Goal: Ask a question: Seek information or help from site administrators or community

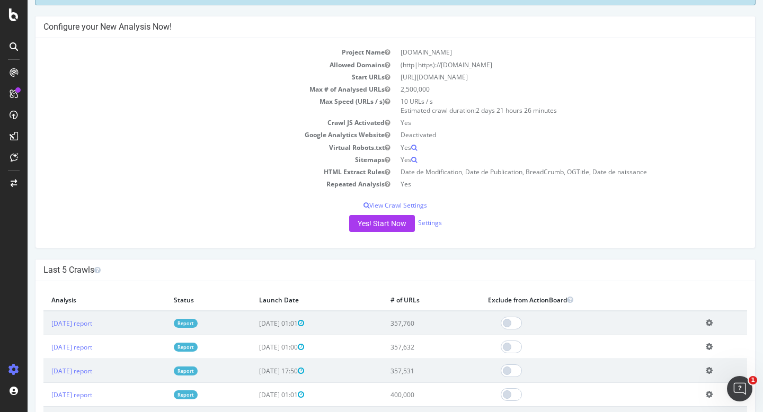
scroll to position [66, 0]
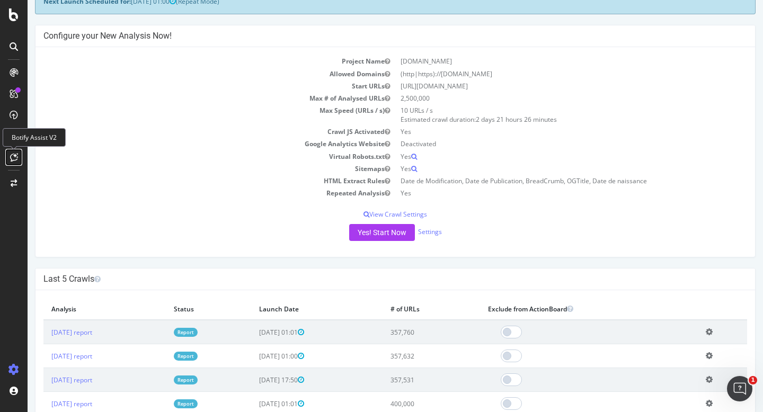
click at [15, 159] on icon at bounding box center [14, 157] width 8 height 8
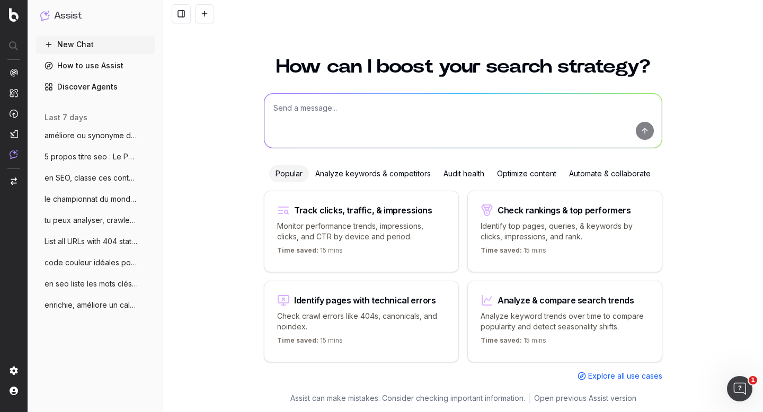
click at [386, 101] on textarea at bounding box center [464, 121] width 398 height 54
type textarea "en tant qu'expert seo, identifie"
click at [72, 155] on span "5 propos titre seo : Le Paris Saint-Germ" at bounding box center [91, 157] width 93 height 11
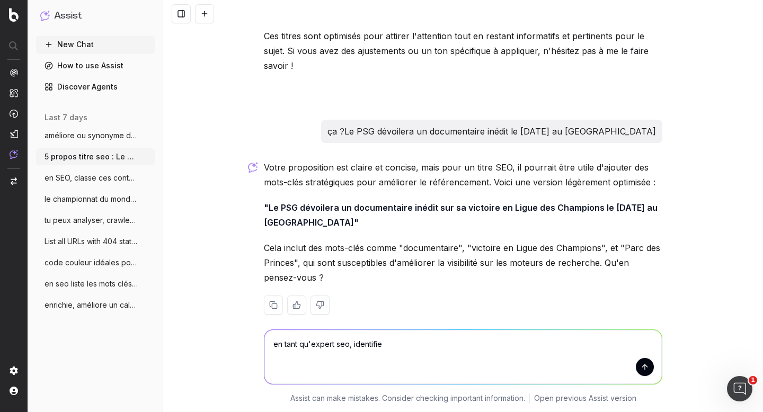
click at [100, 173] on span "en SEO, classe ces contenus en chaud fro" at bounding box center [91, 178] width 93 height 11
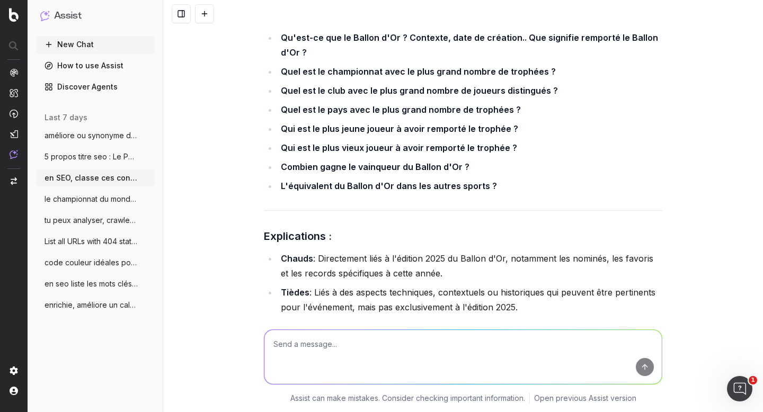
click at [99, 199] on span "le championnat du monde masculin de vole" at bounding box center [91, 199] width 93 height 11
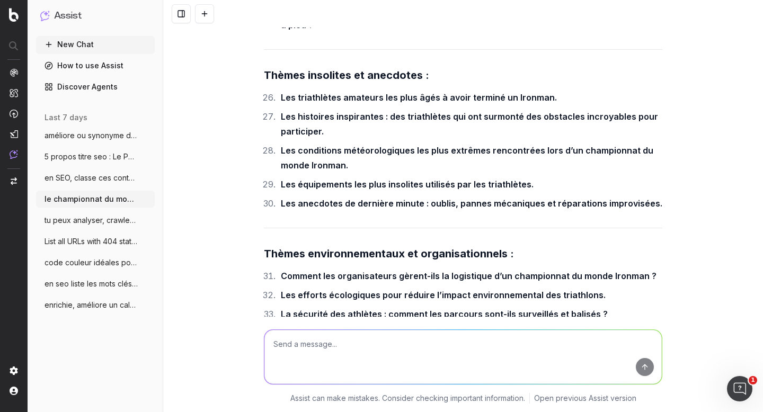
scroll to position [9304, 0]
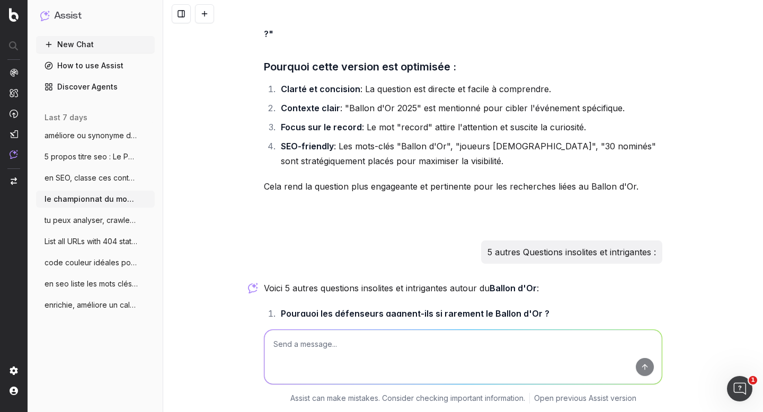
click at [95, 221] on span "tu peux analyser, crawler rapidement un" at bounding box center [91, 220] width 93 height 11
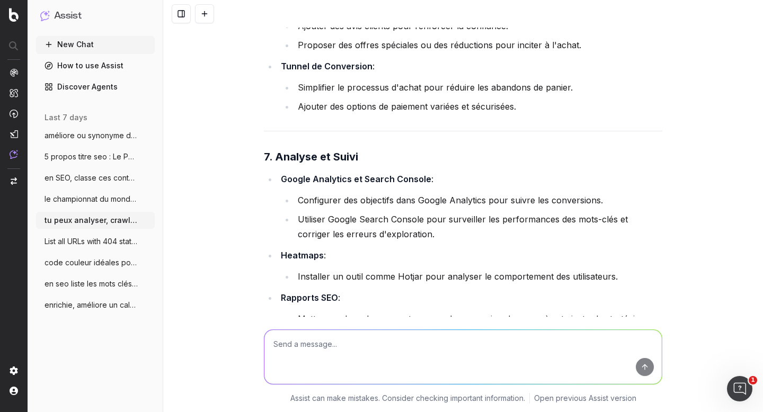
scroll to position [2606, 0]
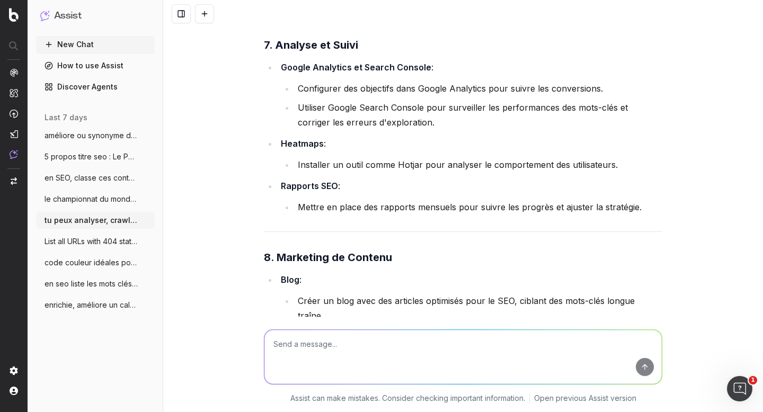
click at [80, 239] on span "List all URLs with 404 status code from" at bounding box center [91, 241] width 93 height 11
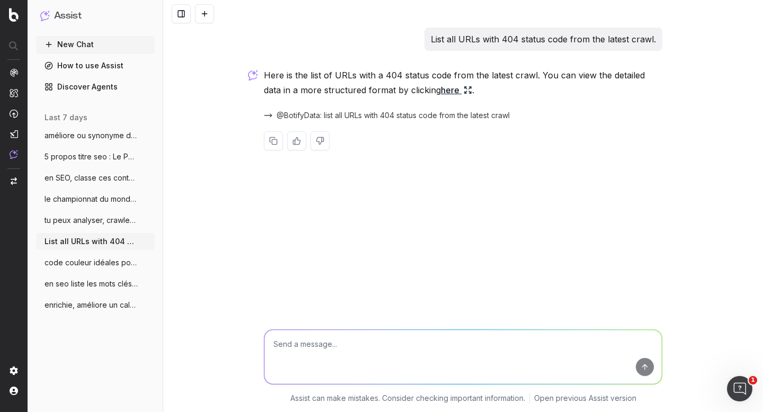
click at [99, 285] on span "en seo liste les mots clés de l'event :" at bounding box center [91, 284] width 93 height 11
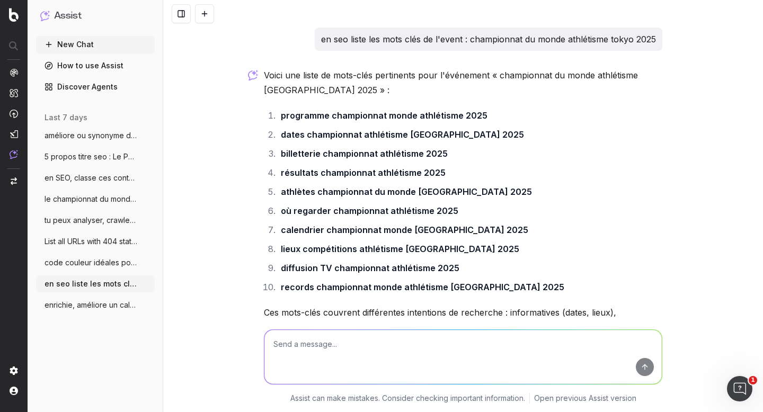
scroll to position [113, 0]
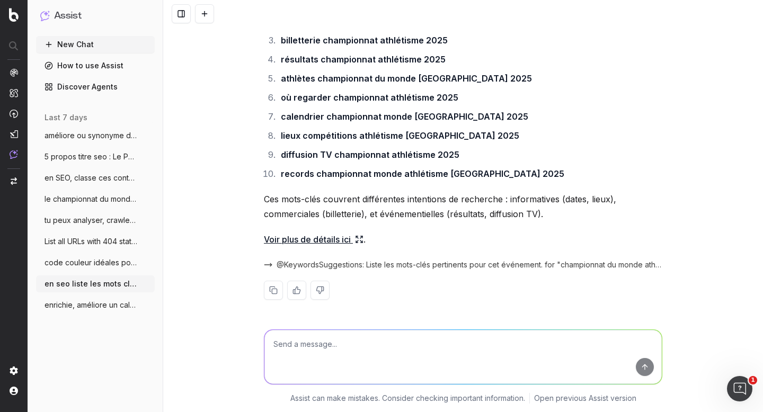
click at [102, 302] on span "enrichie, améliore un calendrier pour le" at bounding box center [91, 305] width 93 height 11
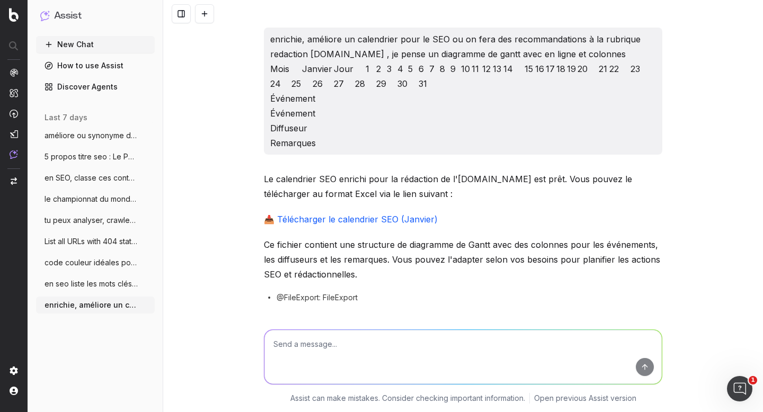
click at [88, 128] on button "améliore ou synonyme de cette question :" at bounding box center [95, 135] width 119 height 17
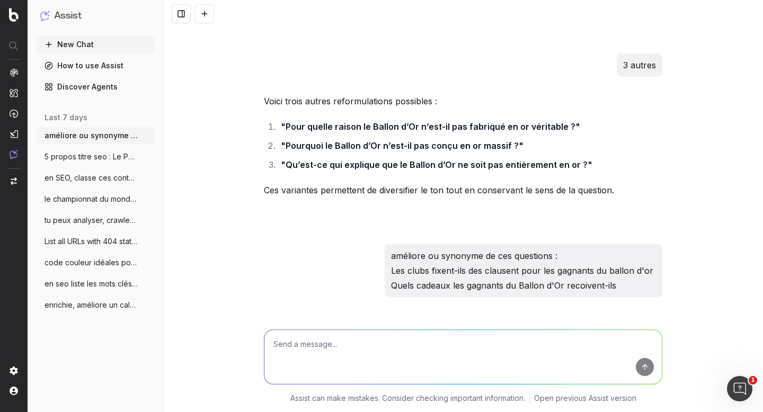
scroll to position [260, 0]
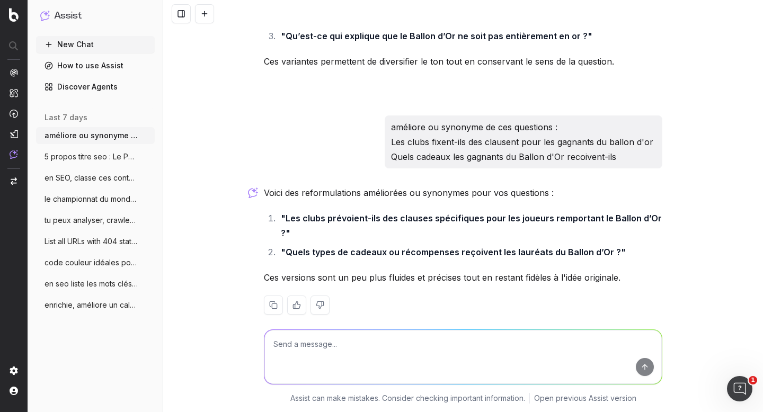
click at [149, 136] on icon "button" at bounding box center [147, 135] width 8 height 8
click at [185, 136] on div "Delete" at bounding box center [188, 135] width 67 height 17
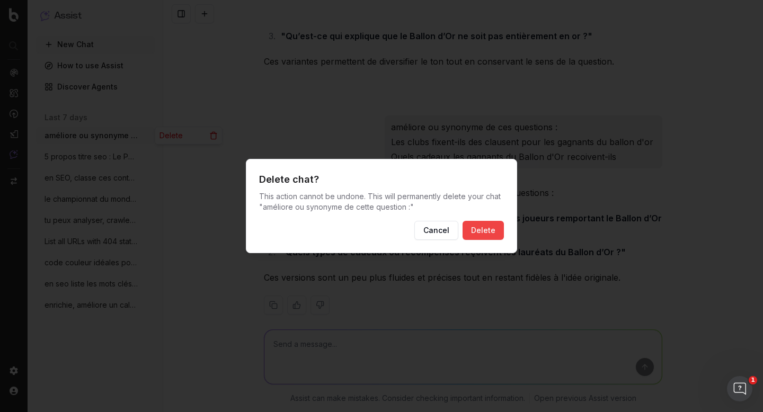
click at [481, 227] on button "Delete" at bounding box center [483, 230] width 41 height 19
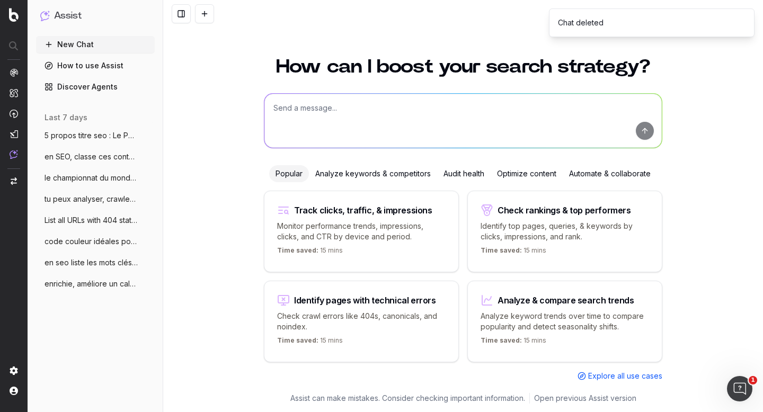
click at [96, 139] on span "5 propos titre seo : Le Paris Saint-Germ" at bounding box center [91, 135] width 93 height 11
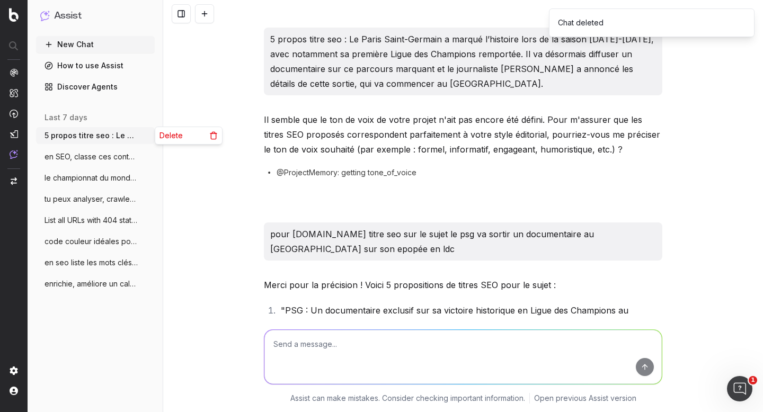
click at [146, 135] on icon "button" at bounding box center [147, 135] width 8 height 8
click at [183, 135] on div "Delete" at bounding box center [188, 135] width 67 height 17
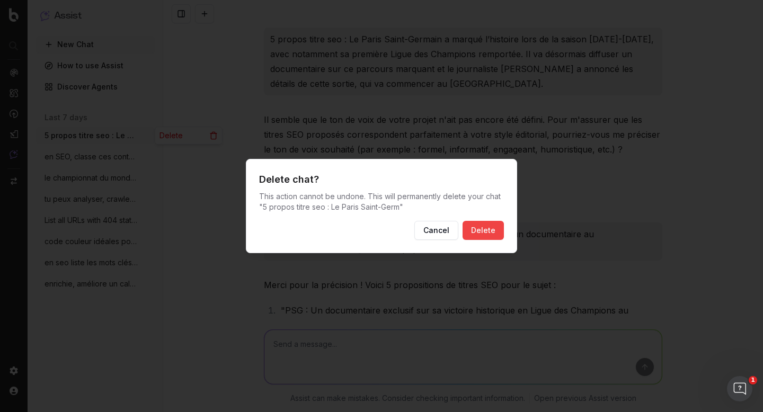
click at [488, 227] on button "Delete" at bounding box center [483, 230] width 41 height 19
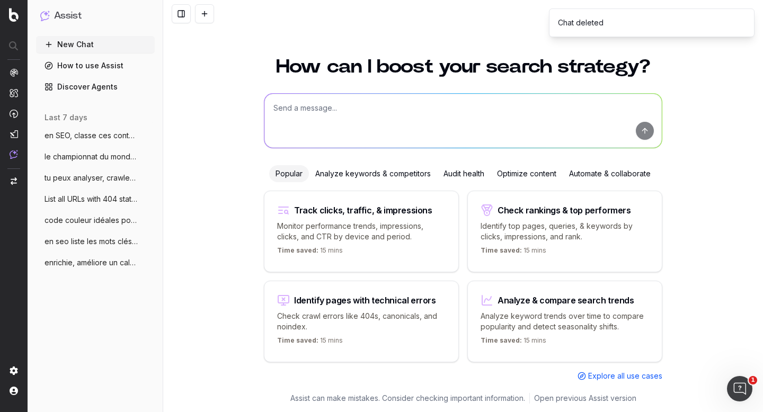
click at [93, 135] on span "en SEO, classe ces contenus en chaud fro" at bounding box center [91, 135] width 93 height 11
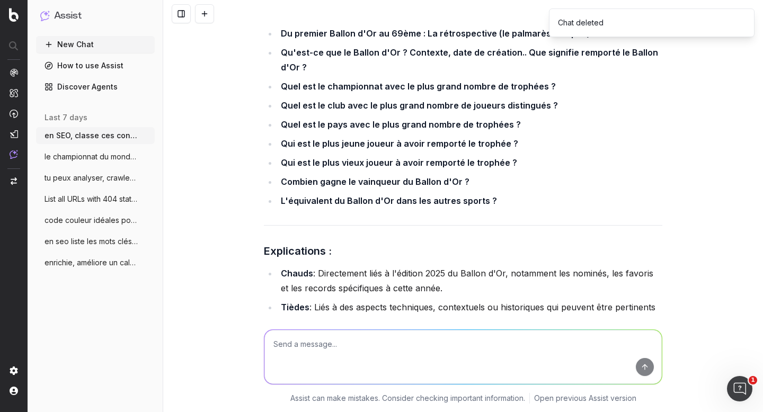
scroll to position [5316, 0]
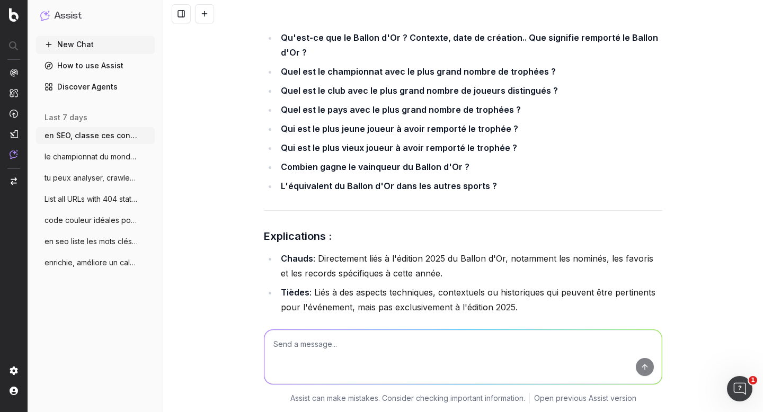
click at [86, 153] on span "le championnat du monde masculin de vole" at bounding box center [91, 157] width 93 height 11
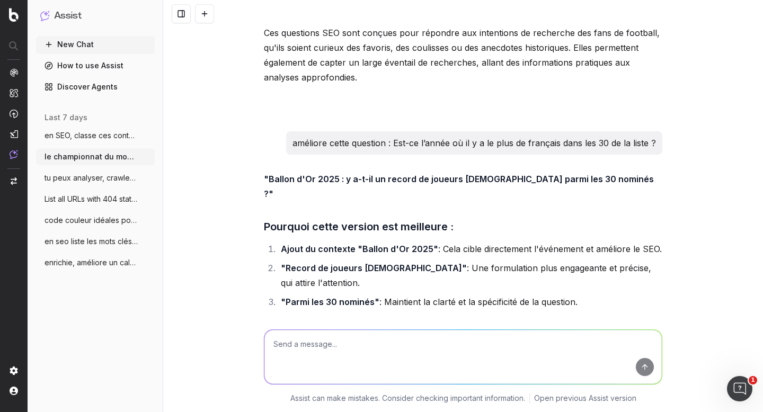
scroll to position [9304, 0]
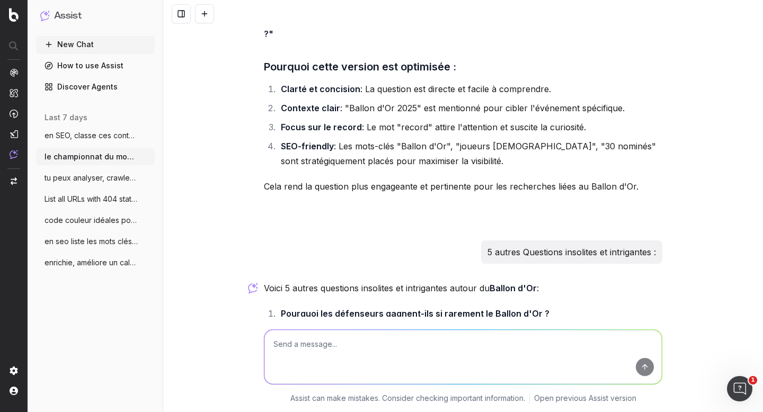
click at [310, 355] on textarea at bounding box center [464, 357] width 398 height 54
paste textarea "en tant qu'expert seo, identifie"
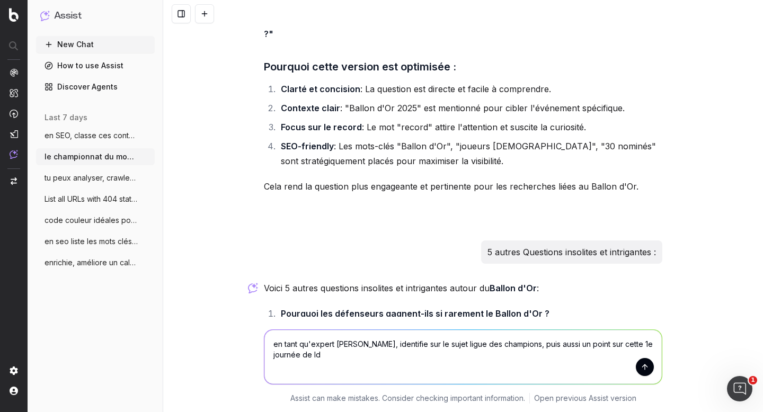
type textarea "en tant qu'expert [PERSON_NAME], identifie sur le sujet ligue des champions, pu…"
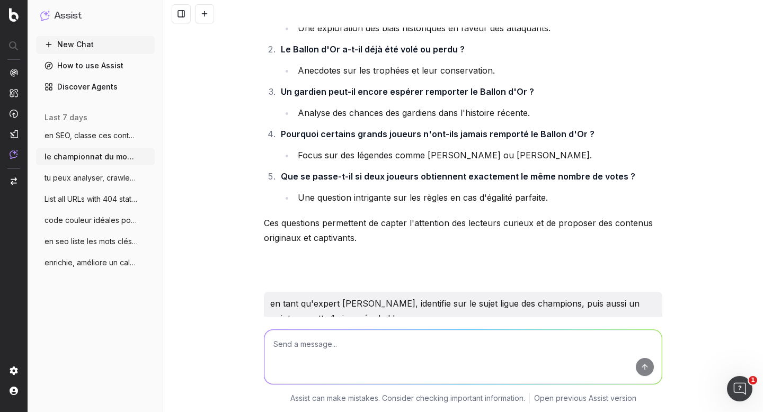
scroll to position [9613, 0]
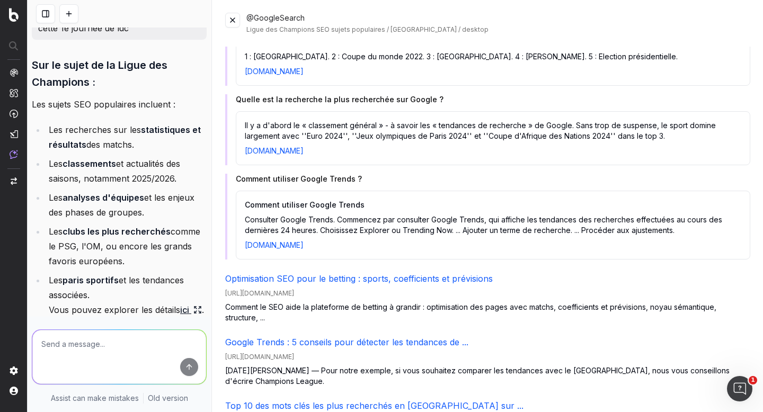
scroll to position [199, 0]
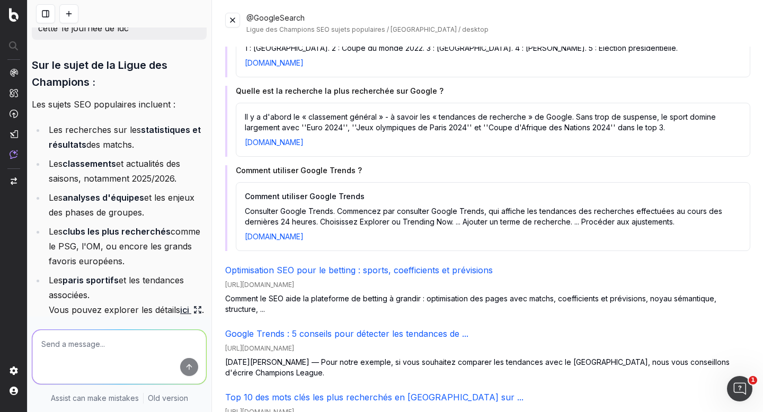
click at [232, 20] on button at bounding box center [232, 20] width 15 height 15
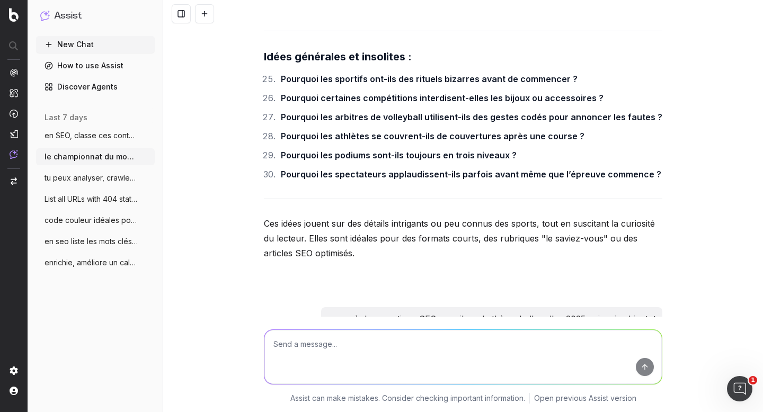
scroll to position [7580, 0]
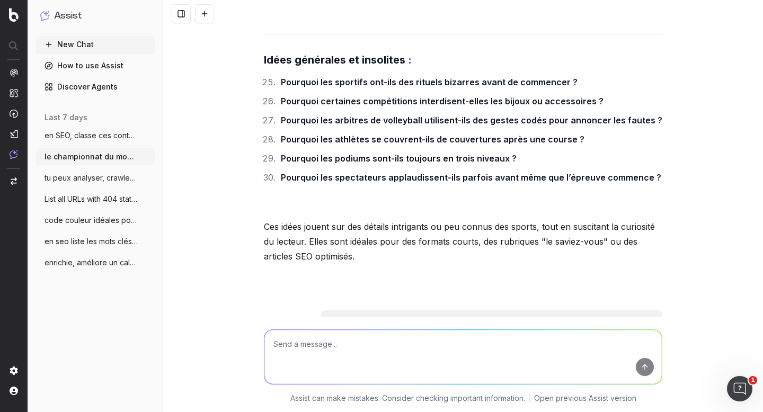
click at [315, 345] on textarea at bounding box center [464, 357] width 398 height 54
type textarea "p"
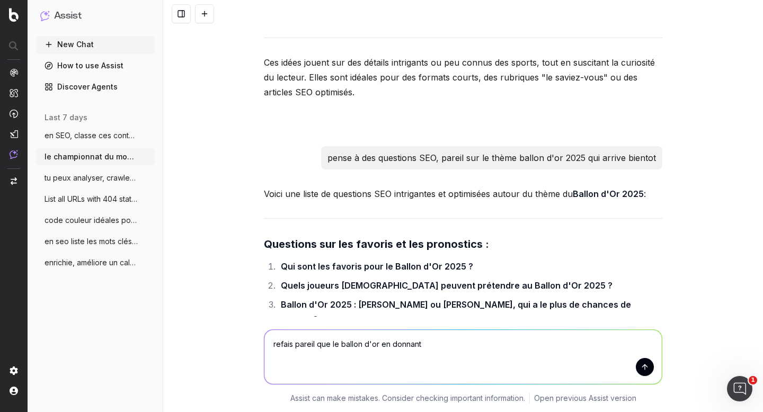
scroll to position [7749, 0]
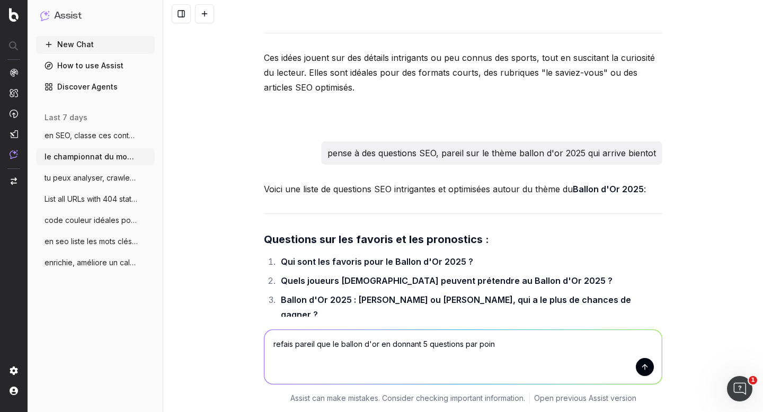
type textarea "refais pareil que le ballon d'or en donnant 5 questions par point"
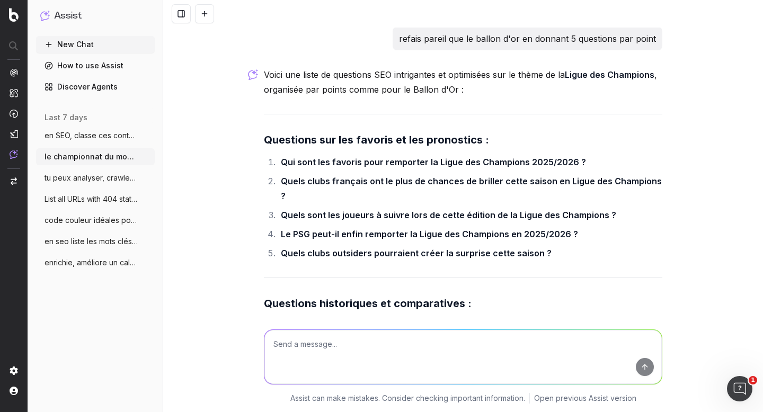
scroll to position [10365, 0]
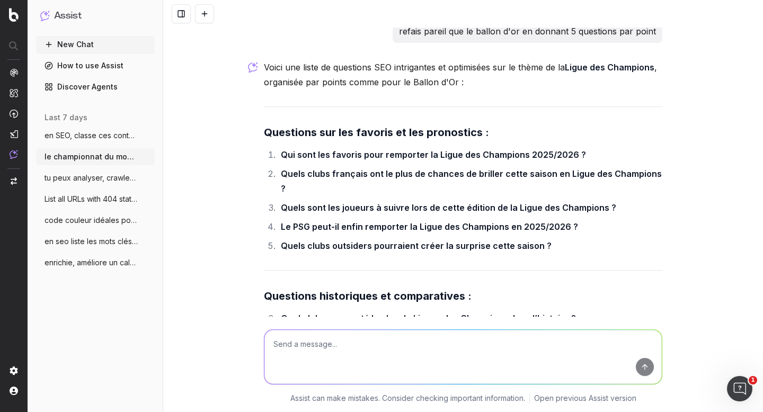
drag, startPoint x: 275, startPoint y: 202, endPoint x: 380, endPoint y: 217, distance: 106.5
copy strong "Pourquoi la Ligue des Champions est-elle considérée comme la compétition la plu…"
click at [221, 207] on div "le championnat du monde masculin de voleyball se prépare, quels sont les mots c…" at bounding box center [463, 206] width 600 height 412
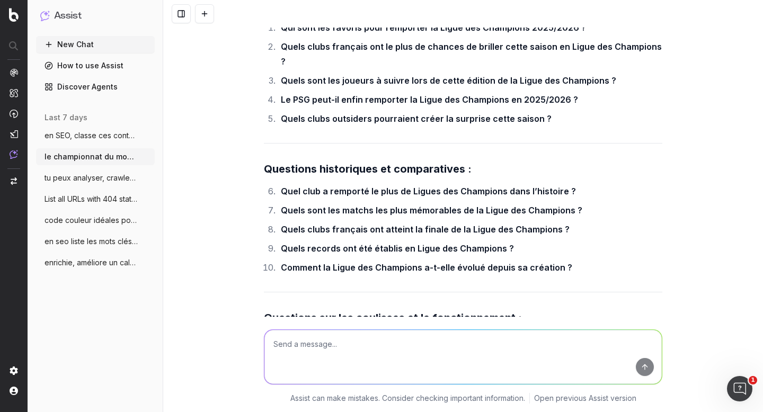
scroll to position [10494, 0]
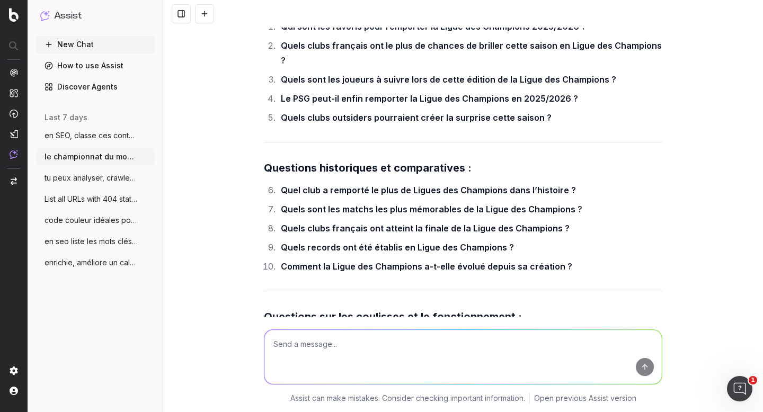
drag, startPoint x: 604, startPoint y: 149, endPoint x: 277, endPoint y: 151, distance: 327.7
copy strong "Pourquoi les matchs de Ligue des Champions se jouent-ils souvent en soirée ?"
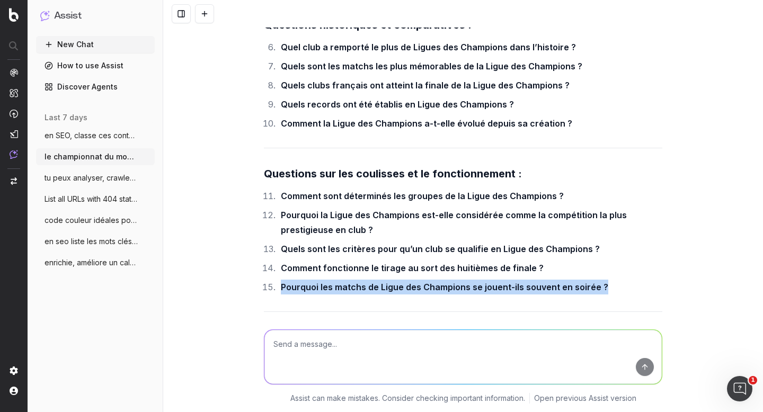
scroll to position [10669, 0]
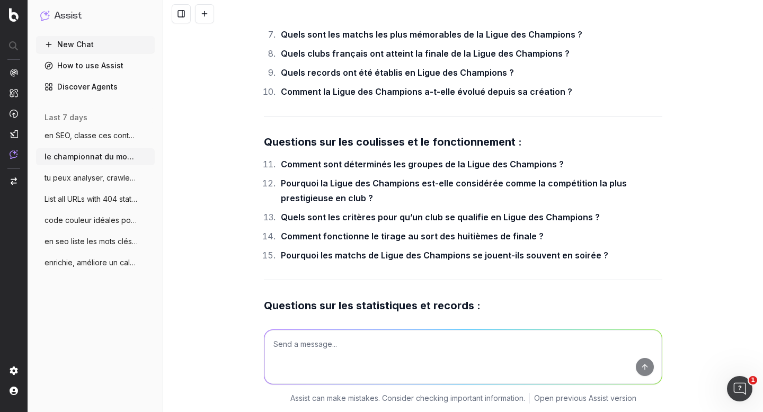
drag, startPoint x: 567, startPoint y: 194, endPoint x: 276, endPoint y: 192, distance: 290.6
copy strong "Pourquoi l’hymne de la Ligue des Champions est-il si emblématique ?"
click at [234, 197] on div "le championnat du monde masculin de voleyball se prépare, quels sont les mots c…" at bounding box center [463, 206] width 600 height 412
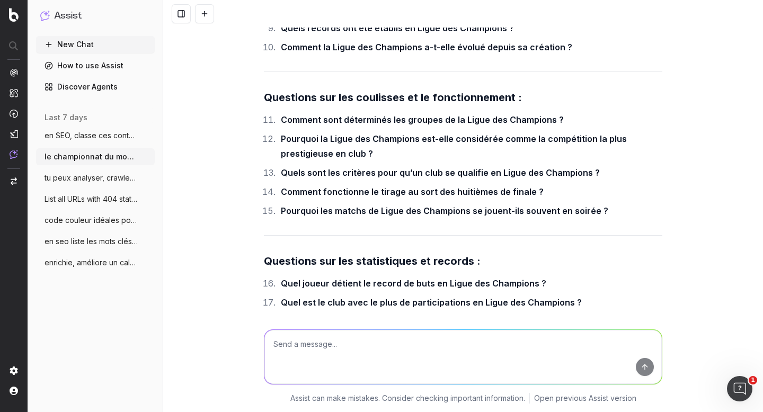
scroll to position [10756, 0]
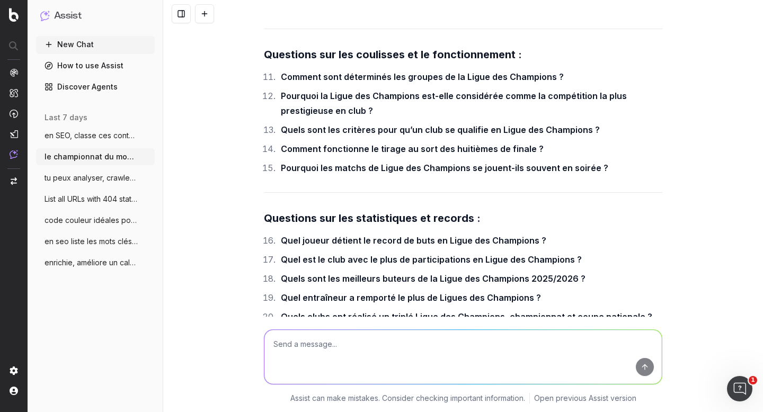
click at [311, 337] on textarea at bounding box center [464, 357] width 398 height 54
type textarea "5 autres questions insolites et intrigantes"
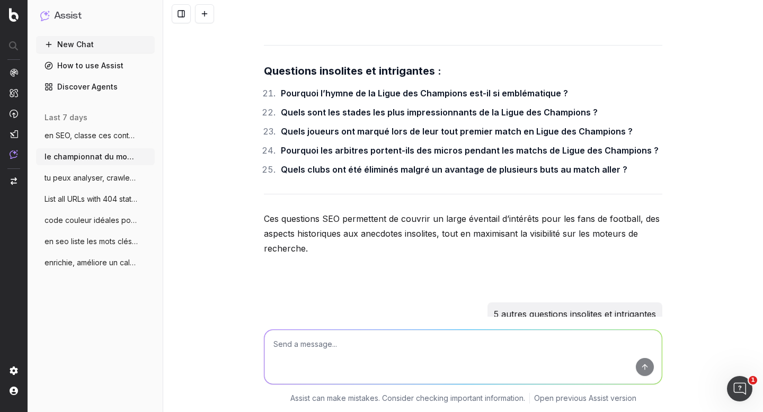
scroll to position [11055, 0]
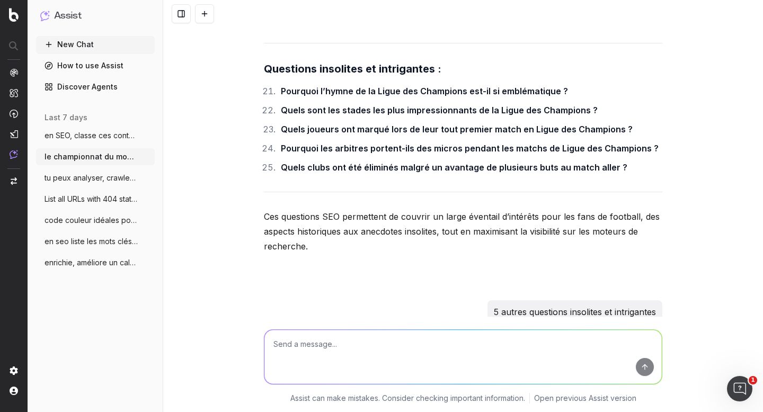
drag, startPoint x: 276, startPoint y: 262, endPoint x: 605, endPoint y: 261, distance: 329.3
copy strong "Pourquoi l’hymne de la Ligue des Champions est-il chanté en plusieurs langues ?"
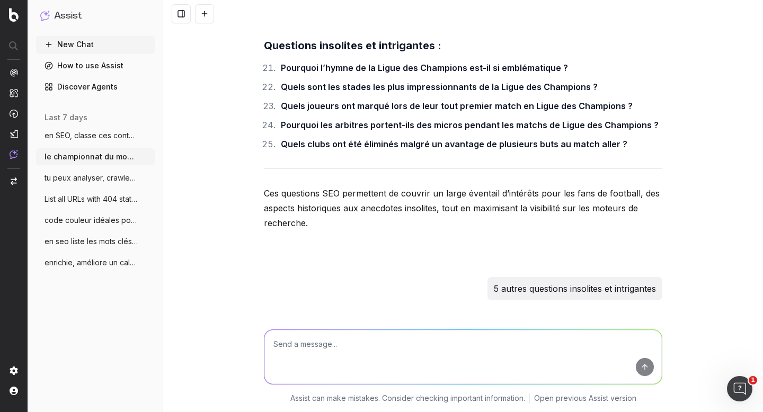
scroll to position [11100, 0]
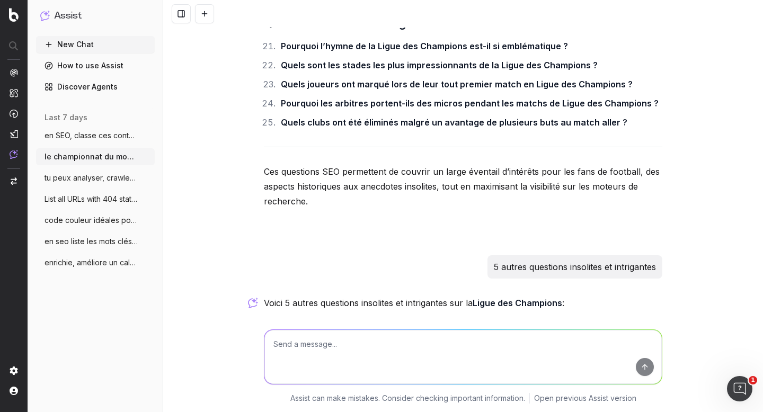
click at [338, 346] on textarea at bounding box center [464, 357] width 398 height 54
paste textarea "Lo ipsumd si Ametc ad Elitse d Eius Tem incidid utl etdo magnaaliqu enima minim…"
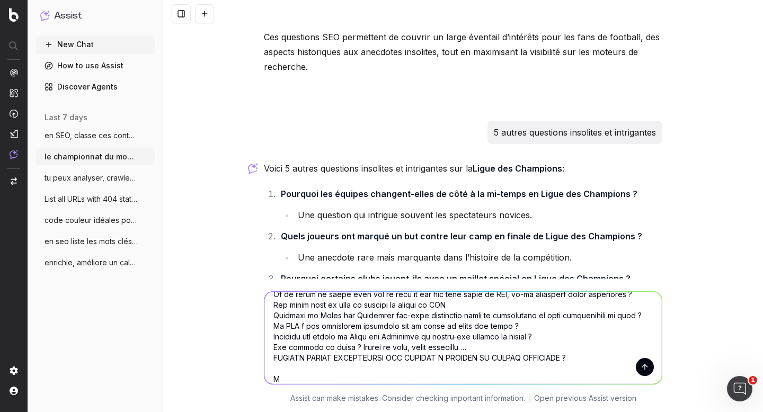
scroll to position [11245, 0]
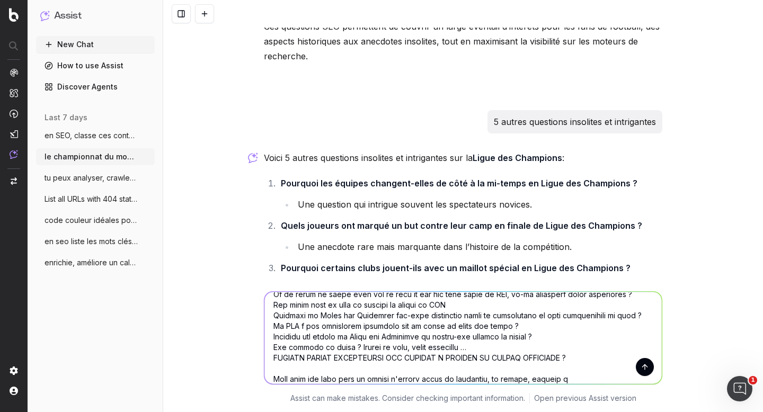
type textarea "l'ip dolo si : Am consec ad Elits do Eiusmo t Inci Utl etdolor mag aliq enimadm…"
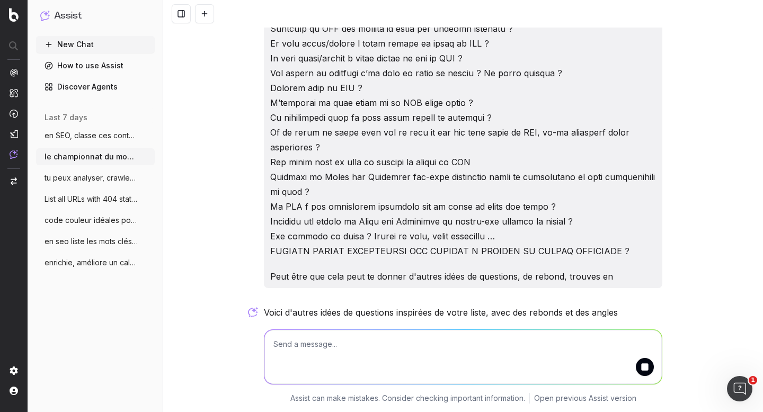
scroll to position [11748, 0]
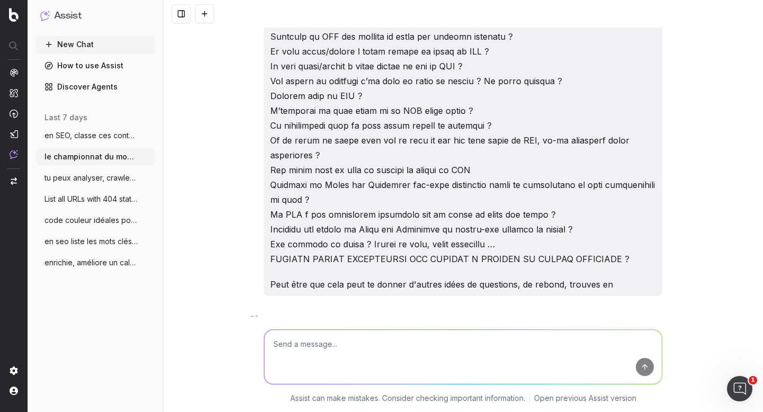
drag, startPoint x: 275, startPoint y: 183, endPoint x: 644, endPoint y: 180, distance: 368.5
copy strong "Quels entraîneurs ont remporté la Ligue des Champions en tant que joueur et ent…"
click at [255, 198] on div "le championnat du monde masculin de voleyball se prépare, quels sont les mots c…" at bounding box center [463, 206] width 600 height 412
drag, startPoint x: 275, startPoint y: 164, endPoint x: 629, endPoint y: 164, distance: 354.2
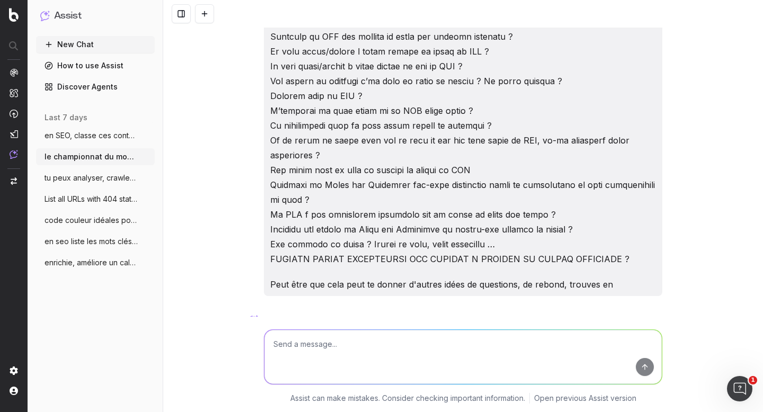
copy strong "Quels joueurs ont remporté la Ligue des Champions avec plusieurs clubs différen…"
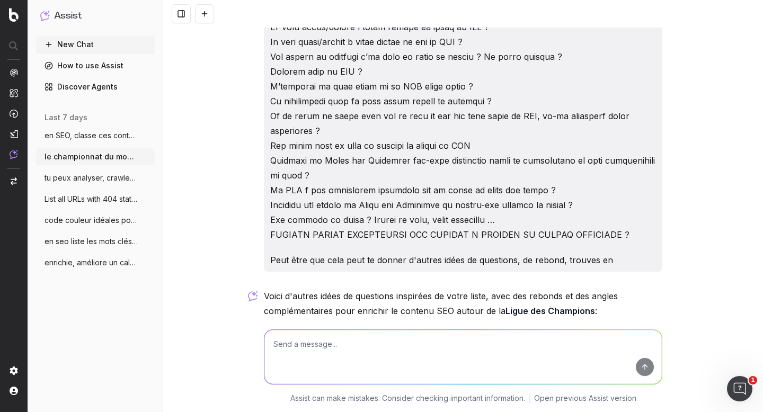
scroll to position [11776, 0]
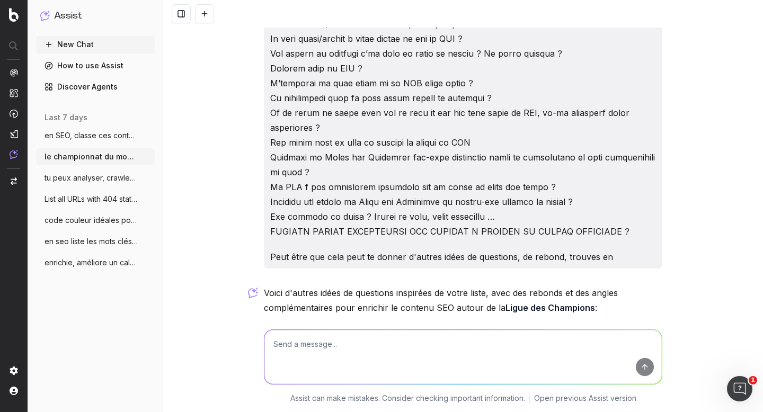
drag, startPoint x: 277, startPoint y: 247, endPoint x: 663, endPoint y: 244, distance: 385.5
copy strong "Pourquoi certains clubs changent-ils de stade pour leurs matchs de Ligue des Ch…"
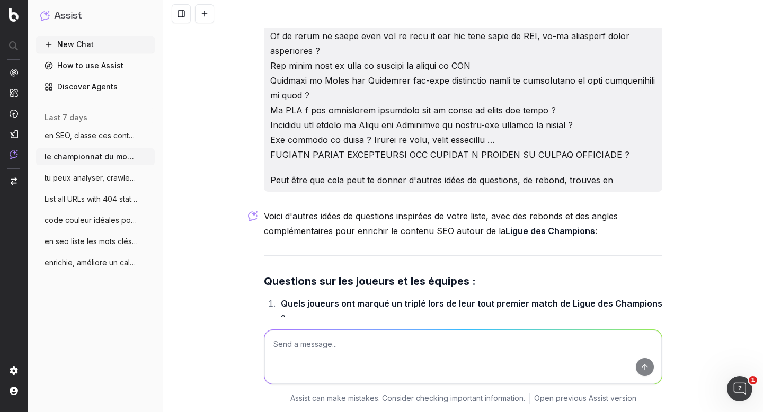
scroll to position [11855, 0]
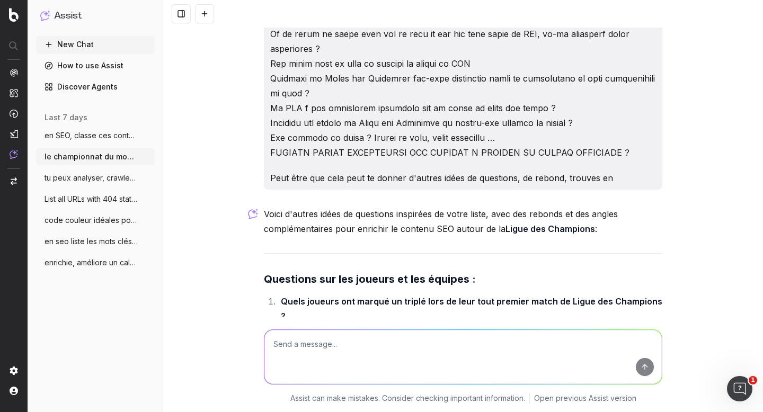
drag, startPoint x: 276, startPoint y: 206, endPoint x: 350, endPoint y: 227, distance: 76.5
copy strong "Quels sont les matchs avec le plus grand nombre de buts dans l’histoire de la L…"
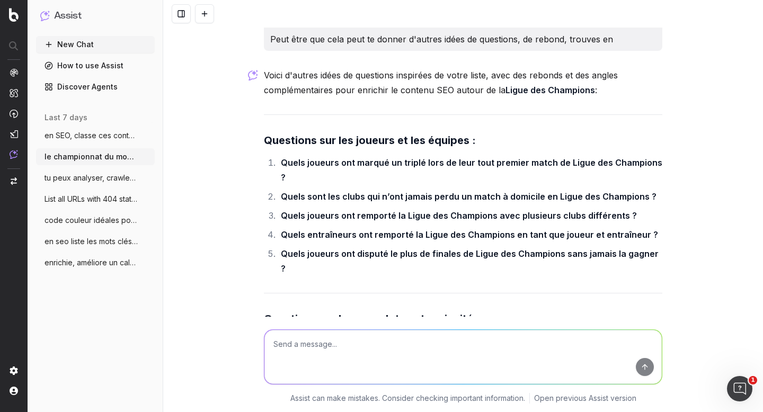
scroll to position [11995, 0]
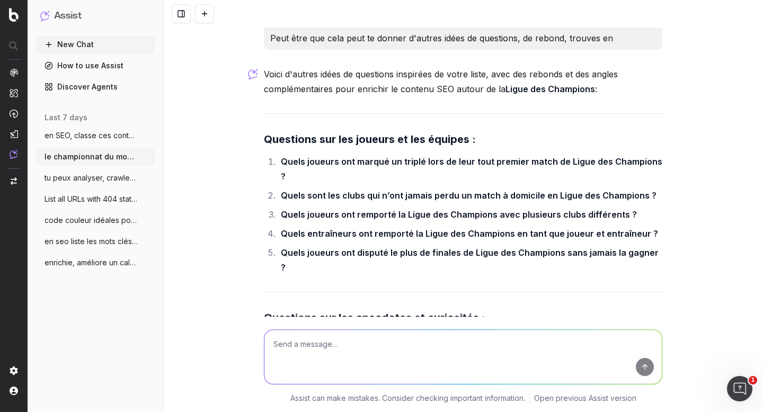
drag, startPoint x: 276, startPoint y: 205, endPoint x: 643, endPoint y: 204, distance: 367.4
copy strong "Quel est le plus grand écart de buts jamais enregistré en Ligue des Champions ?"
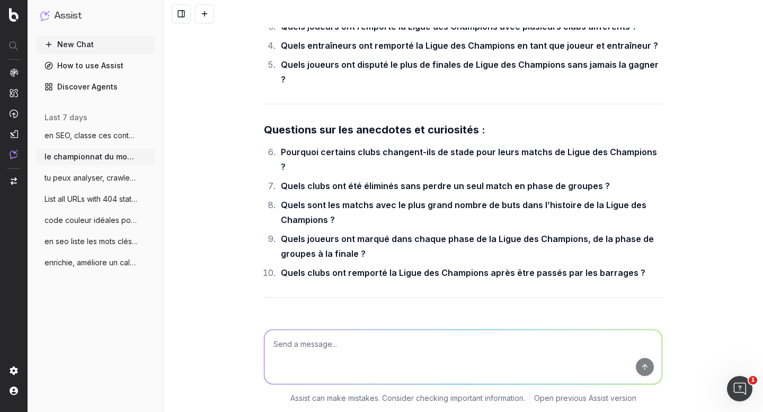
scroll to position [12186, 0]
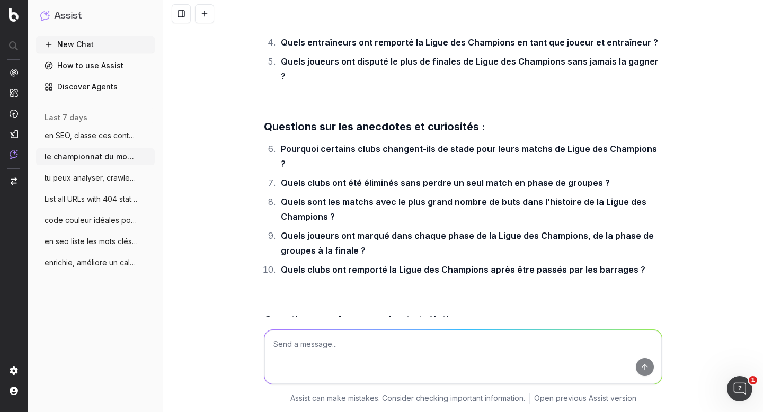
drag, startPoint x: 277, startPoint y: 214, endPoint x: 634, endPoint y: 218, distance: 356.9
copy strong "Quels clubs ont participé à la toute première édition de la Ligue des Champions…"
drag, startPoint x: 322, startPoint y: 248, endPoint x: 278, endPoint y: 231, distance: 47.5
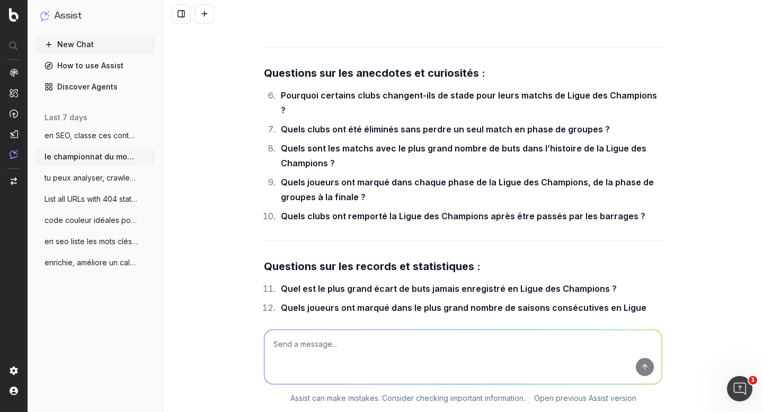
scroll to position [12242, 0]
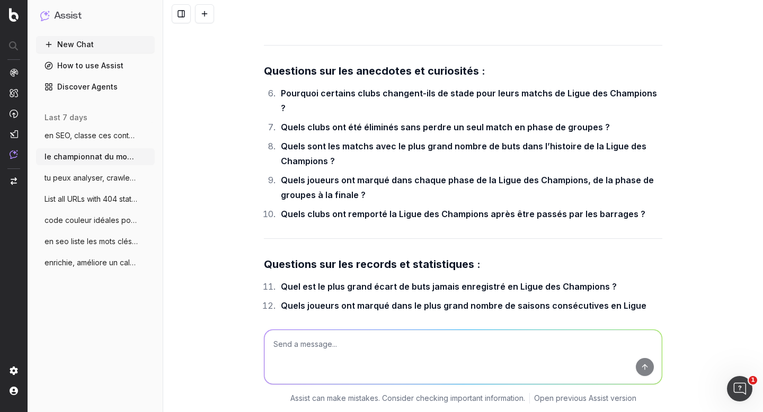
drag, startPoint x: 559, startPoint y: 227, endPoint x: 253, endPoint y: 225, distance: 305.9
click at [253, 225] on div "le championnat du monde masculin de voleyball se prépare, quels sont les mots c…" at bounding box center [463, 206] width 600 height 412
click at [224, 227] on div "le championnat du monde masculin de voleyball se prépare, quels sont les mots c…" at bounding box center [463, 206] width 600 height 412
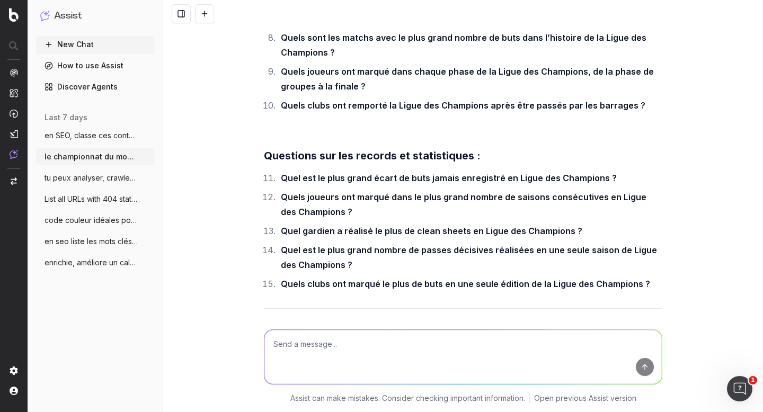
scroll to position [12354, 0]
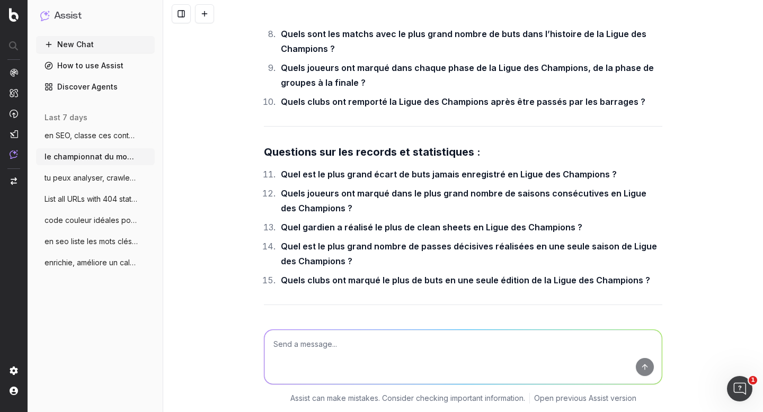
drag, startPoint x: 275, startPoint y: 190, endPoint x: 673, endPoint y: 190, distance: 398.2
click at [673, 190] on div "le championnat du monde masculin de voleyball se prépare, quels sont les mots c…" at bounding box center [463, 206] width 600 height 412
click at [238, 218] on div "le championnat du monde masculin de voleyball se prépare, quels sont les mots c…" at bounding box center [463, 206] width 600 height 412
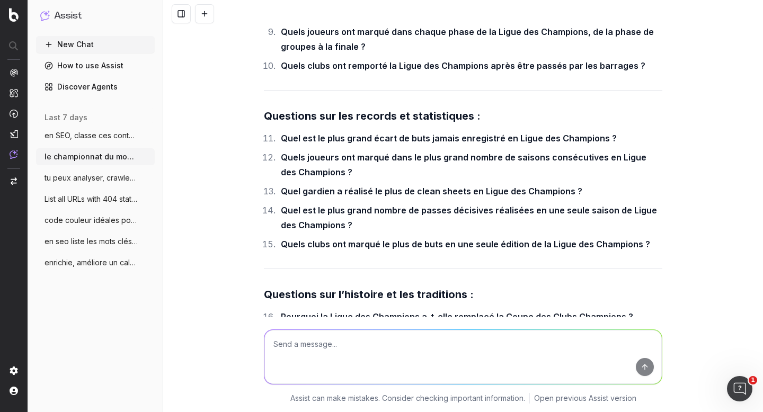
scroll to position [12392, 0]
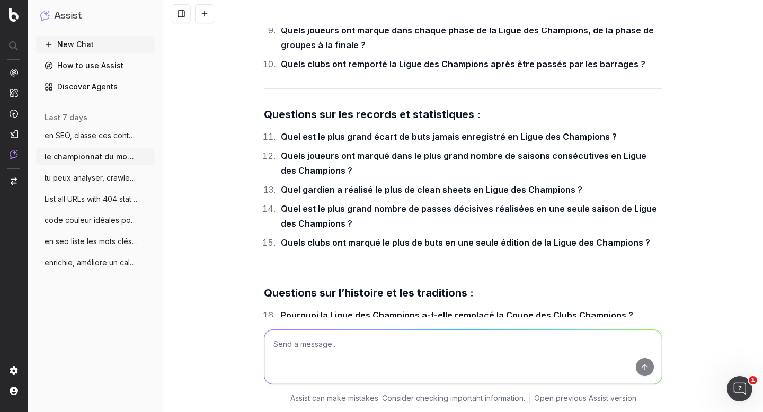
drag, startPoint x: 629, startPoint y: 222, endPoint x: 274, endPoint y: 221, distance: 355.2
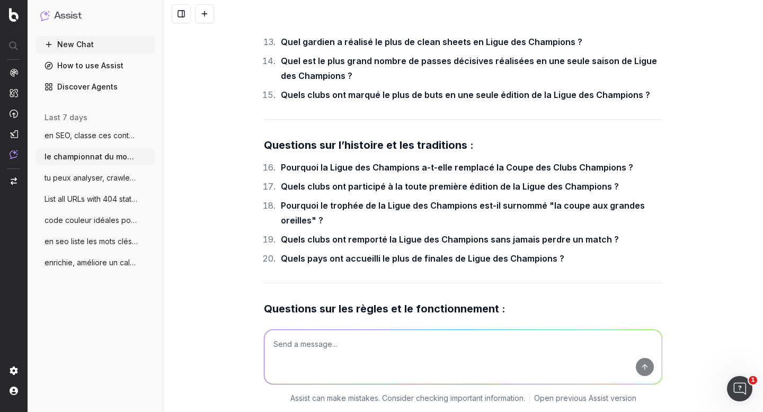
scroll to position [12543, 0]
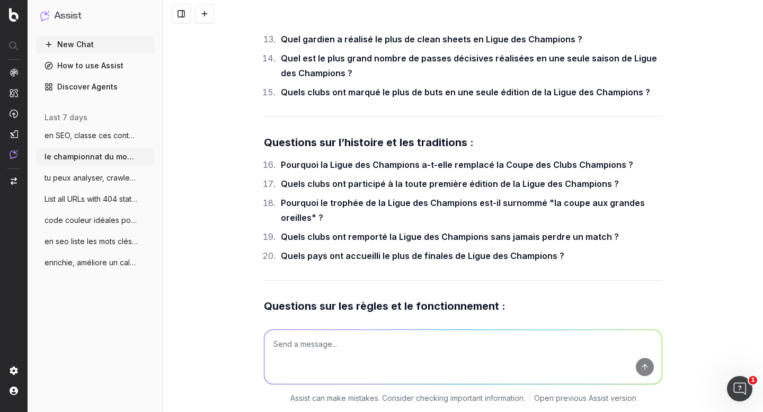
drag, startPoint x: 339, startPoint y: 112, endPoint x: 270, endPoint y: 91, distance: 72.0
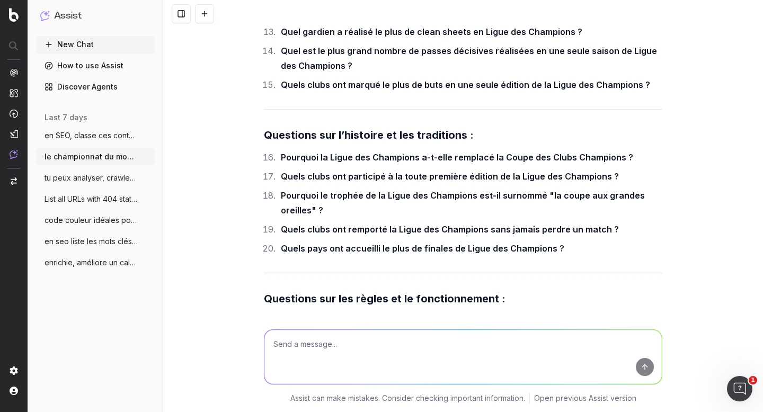
scroll to position [12552, 0]
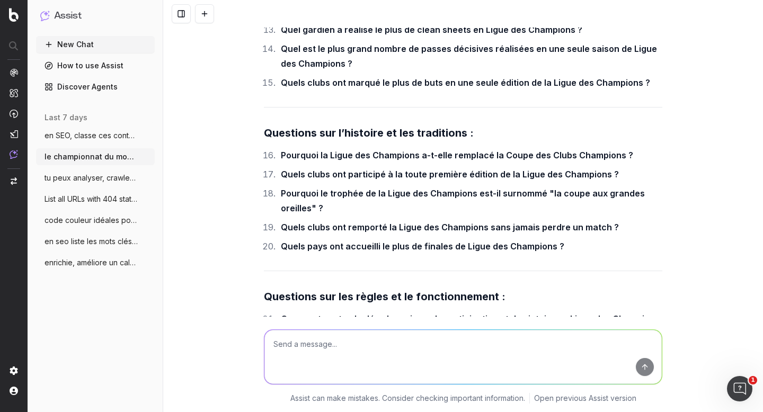
drag, startPoint x: 560, startPoint y: 171, endPoint x: 269, endPoint y: 168, distance: 290.6
drag, startPoint x: 586, startPoint y: 230, endPoint x: 258, endPoint y: 228, distance: 328.2
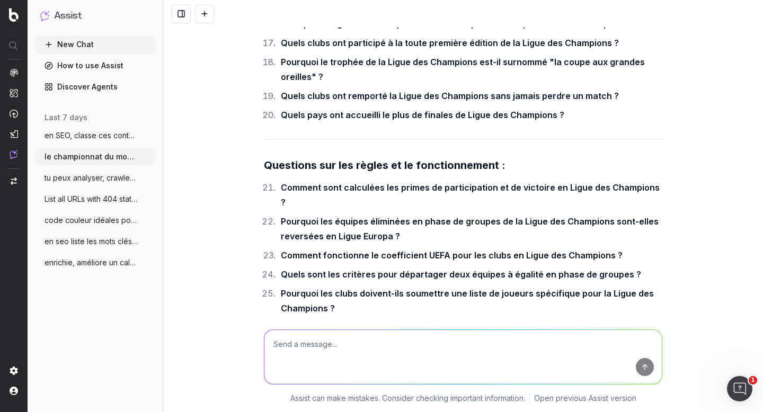
scroll to position [12719, 0]
